Goal: Information Seeking & Learning: Find specific fact

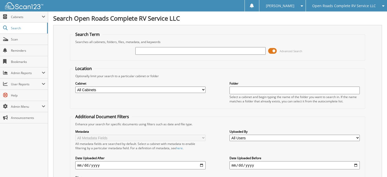
click at [145, 49] on input "text" at bounding box center [200, 51] width 130 height 8
type input "EJ2143"
click at [271, 52] on span at bounding box center [272, 51] width 9 height 8
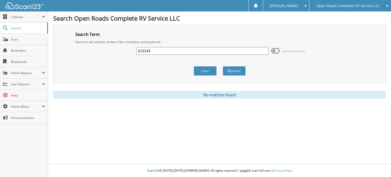
drag, startPoint x: 172, startPoint y: 51, endPoint x: 129, endPoint y: 47, distance: 42.9
click at [129, 47] on div "EJ2143 Advanced Search" at bounding box center [219, 51] width 293 height 14
type input "343942.85"
click at [223, 66] on button "Search" at bounding box center [234, 70] width 23 height 9
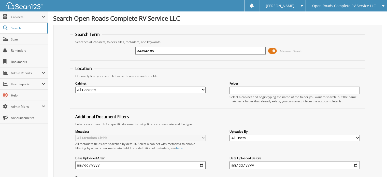
click at [272, 52] on span at bounding box center [272, 51] width 9 height 8
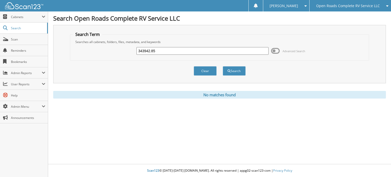
click at [335, 5] on span "Open Roads Complete RV Service LLC" at bounding box center [348, 5] width 64 height 3
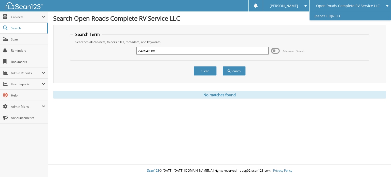
click at [335, 17] on link "Jasper CDJR LLC" at bounding box center [349, 15] width 81 height 9
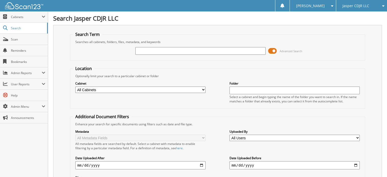
click at [185, 50] on input "text" at bounding box center [200, 51] width 130 height 8
type input "16242"
click at [270, 51] on span at bounding box center [272, 51] width 9 height 8
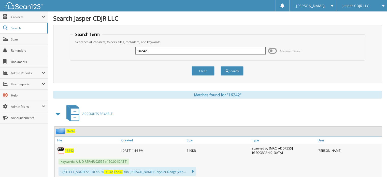
click at [68, 148] on span "16242" at bounding box center [69, 150] width 9 height 4
